Goal: Contribute content: Contribute content

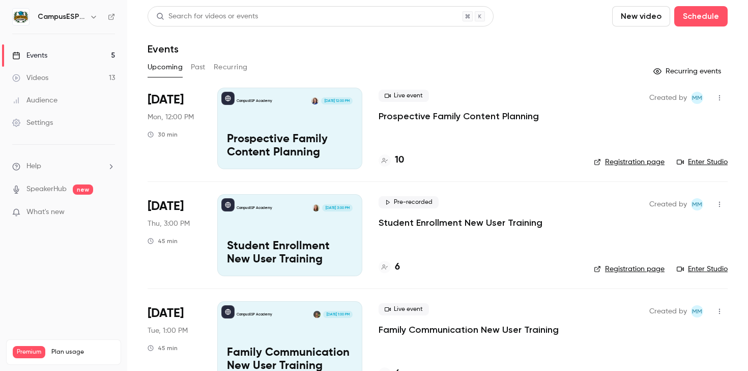
click at [61, 68] on link "Videos 13" at bounding box center [63, 78] width 127 height 22
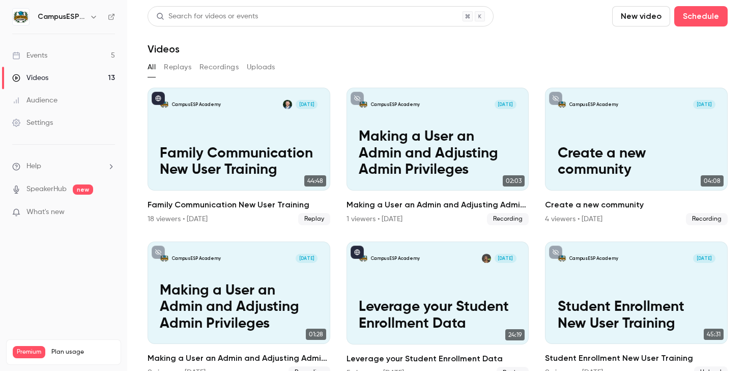
click at [209, 72] on button "Recordings" at bounding box center [219, 67] width 39 height 16
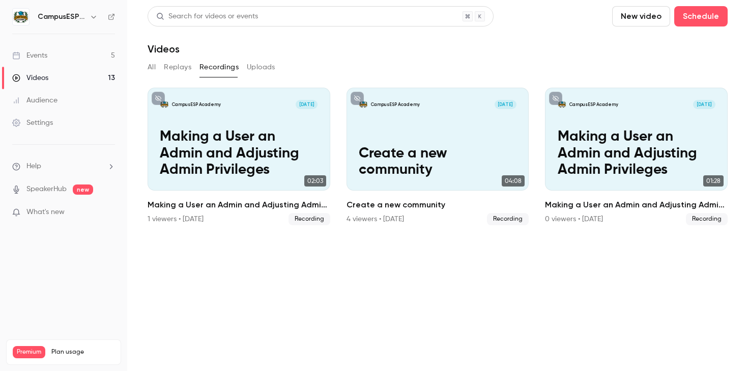
click at [643, 23] on button "New video" at bounding box center [641, 16] width 58 height 20
click at [653, 44] on div "Record" at bounding box center [678, 44] width 77 height 10
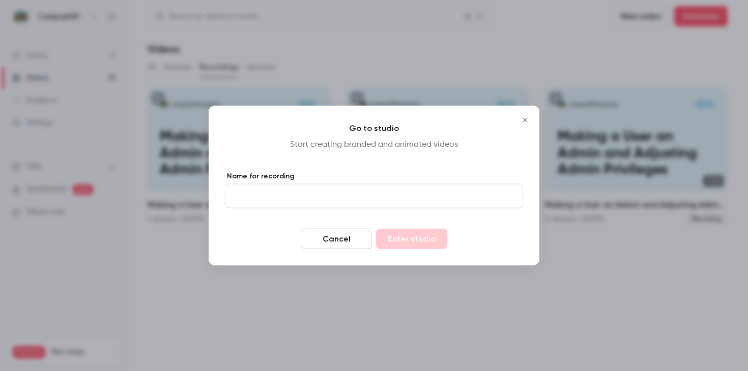
click at [370, 193] on input "Name for recording" at bounding box center [374, 196] width 298 height 24
type input "**********"
click at [412, 242] on button "Enter studio" at bounding box center [411, 239] width 71 height 20
